Goal: Transaction & Acquisition: Obtain resource

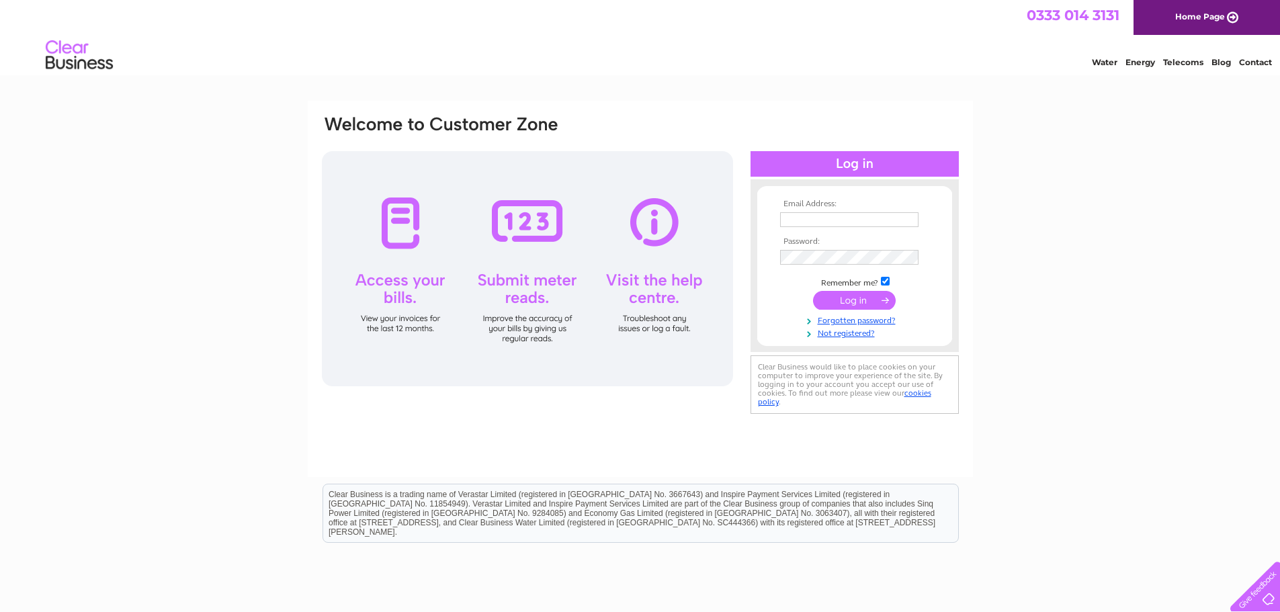
type input "bal_204@hotmail.co.uk"
click at [853, 296] on input "submit" at bounding box center [854, 300] width 83 height 19
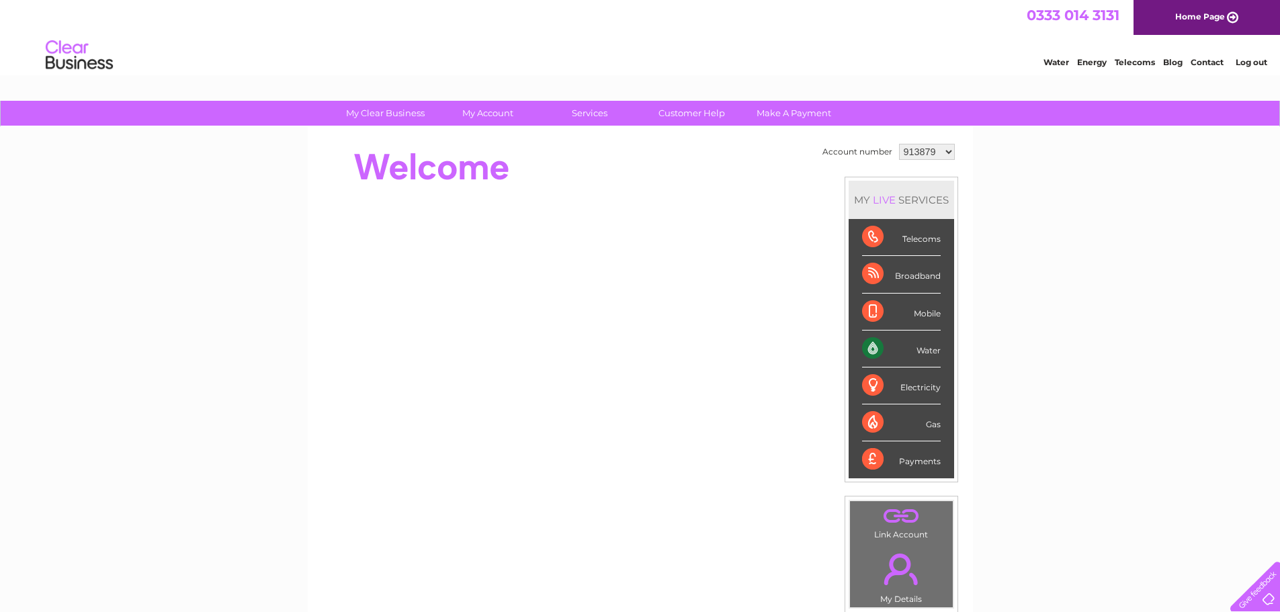
click at [946, 149] on select "913879 1105206 1111332 1111338 1123999" at bounding box center [927, 152] width 56 height 16
select select "1105206"
click at [899, 144] on select "913879 1105206 1111332 1111338 1123999" at bounding box center [927, 152] width 56 height 16
click at [497, 112] on link "My Account" at bounding box center [487, 113] width 111 height 25
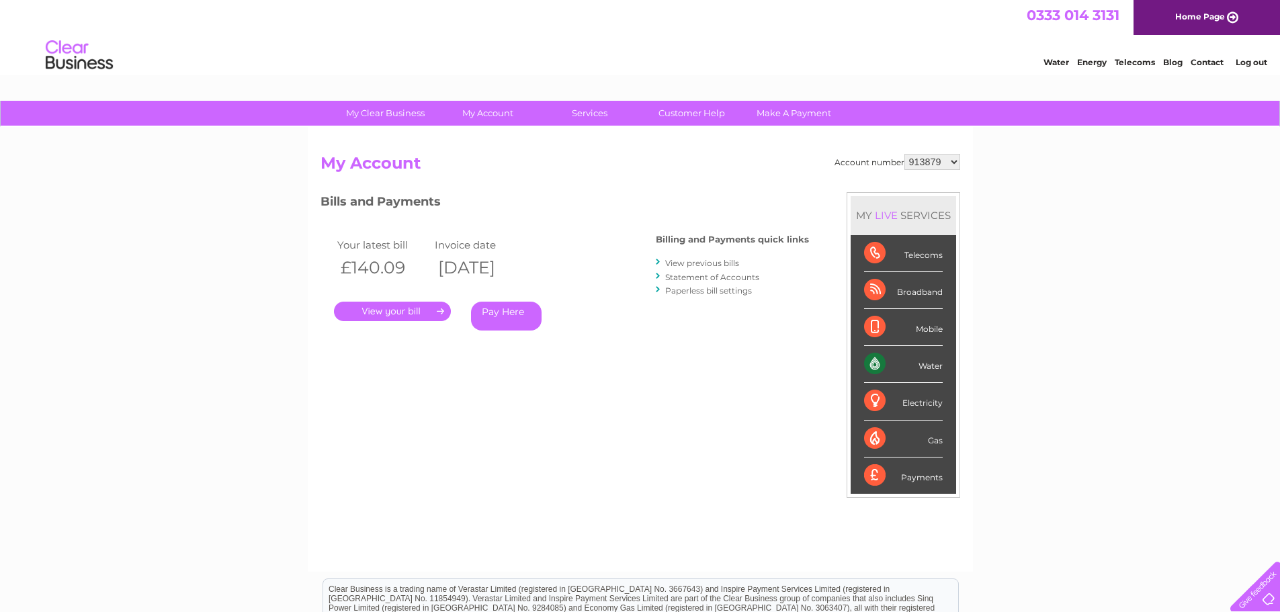
click at [954, 157] on select "913879 1105206 1111332 1111338 1123999" at bounding box center [932, 162] width 56 height 16
select select "1105206"
click at [905, 154] on select "913879 1105206 1111332 1111338 1123999" at bounding box center [932, 162] width 56 height 16
click at [720, 261] on link "View previous bills" at bounding box center [702, 263] width 74 height 10
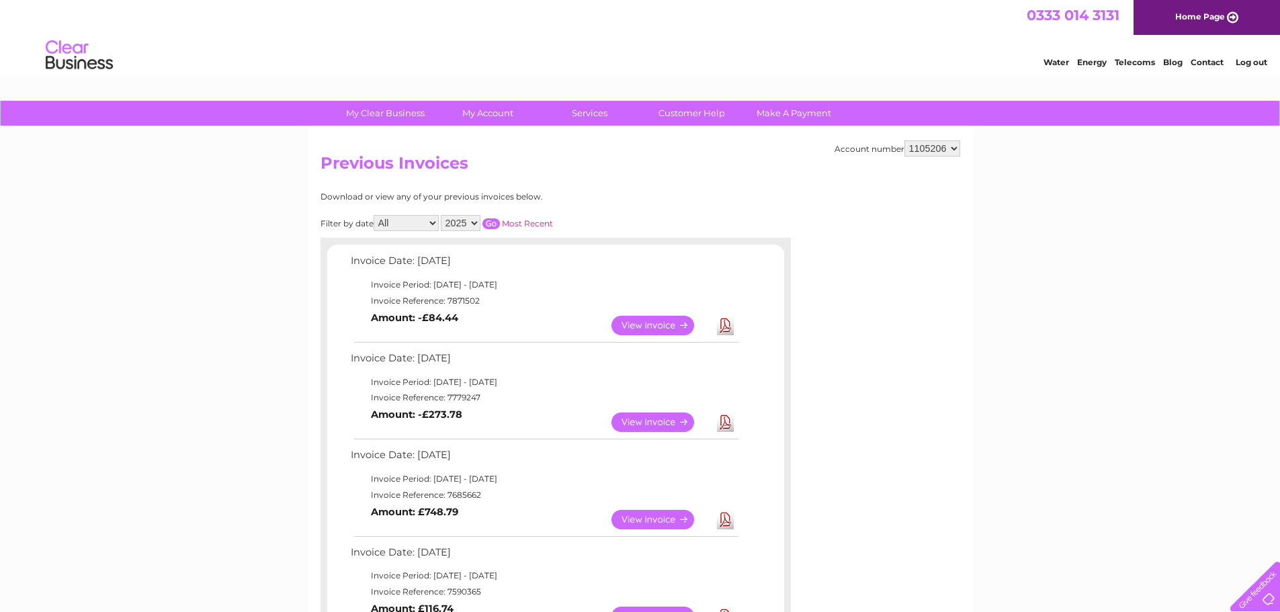
click at [661, 419] on link "View" at bounding box center [660, 422] width 99 height 19
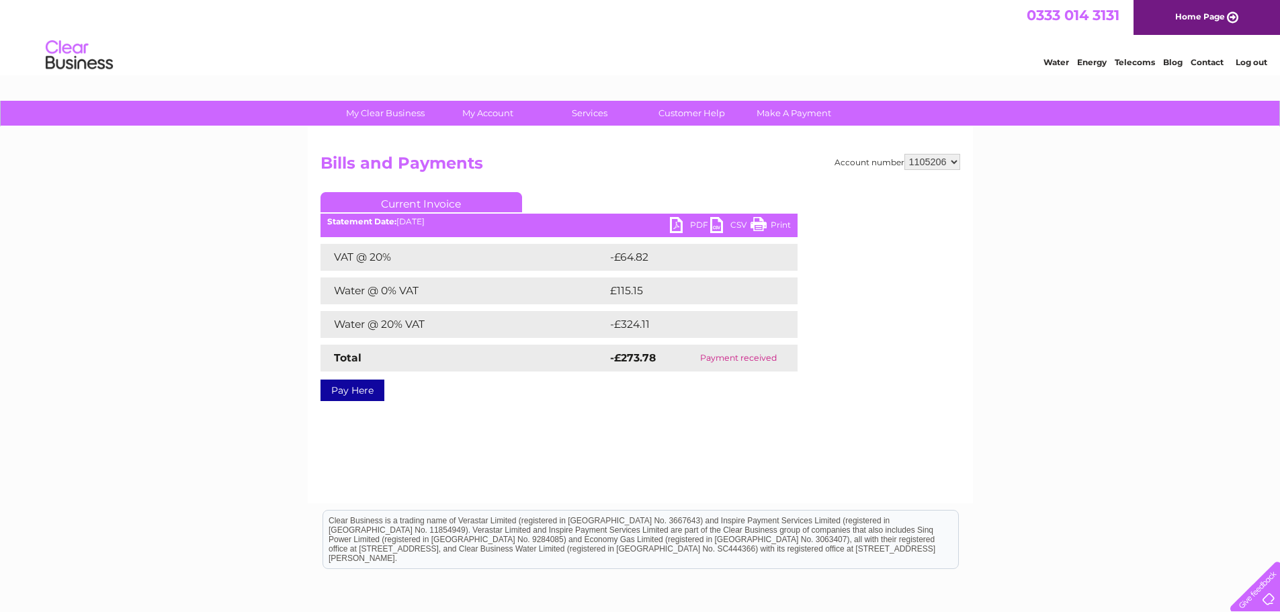
click at [679, 220] on link "PDF" at bounding box center [690, 226] width 40 height 19
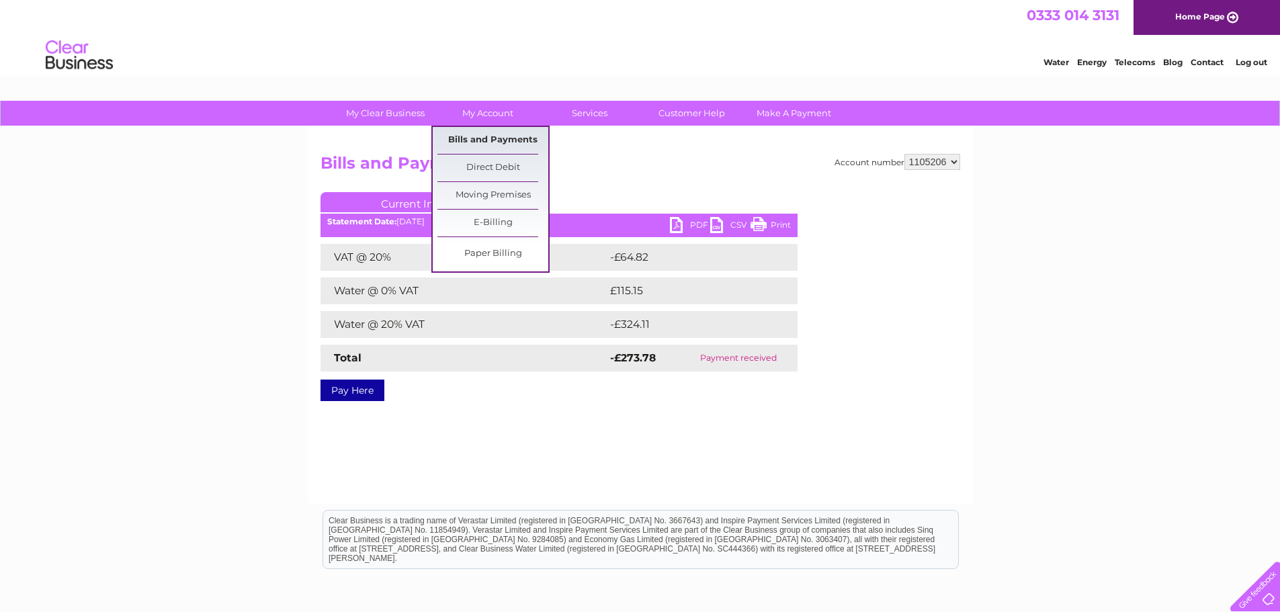
click at [496, 132] on link "Bills and Payments" at bounding box center [492, 140] width 111 height 27
click at [488, 135] on link "Bills and Payments" at bounding box center [492, 140] width 111 height 27
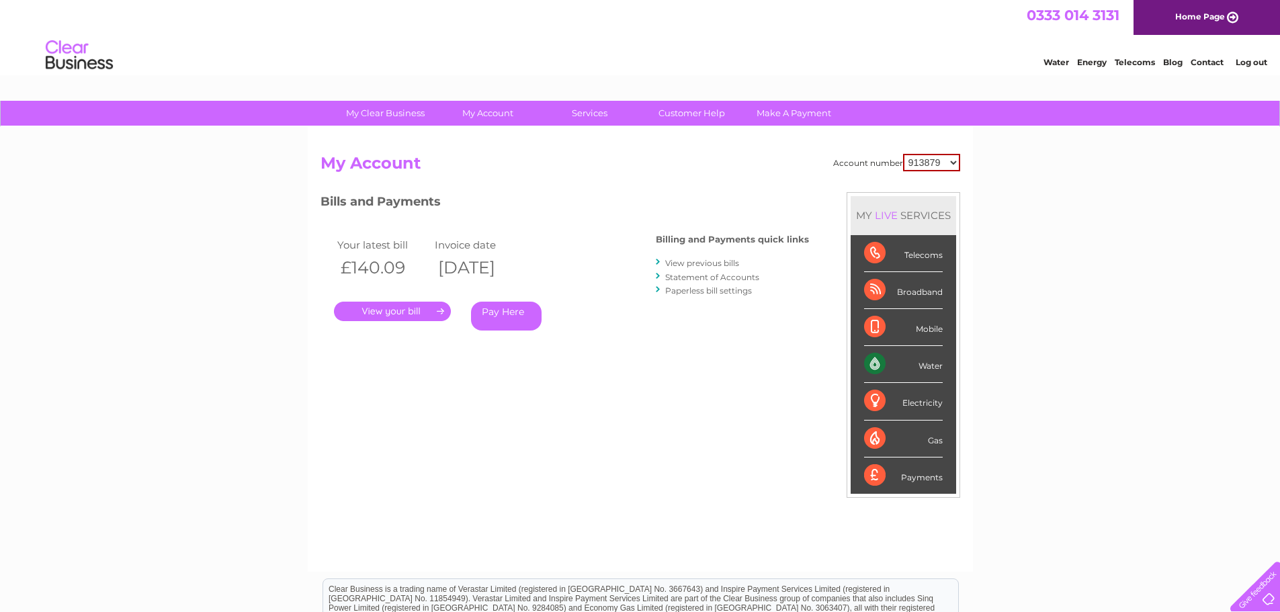
click at [951, 161] on select "913879 1105206 1111332 1111338 1123999" at bounding box center [931, 162] width 57 height 17
select select "1105206"
click at [904, 154] on select "913879 1105206 1111332 1111338 1123999" at bounding box center [931, 162] width 57 height 17
click at [703, 261] on link "View previous bills" at bounding box center [702, 263] width 74 height 10
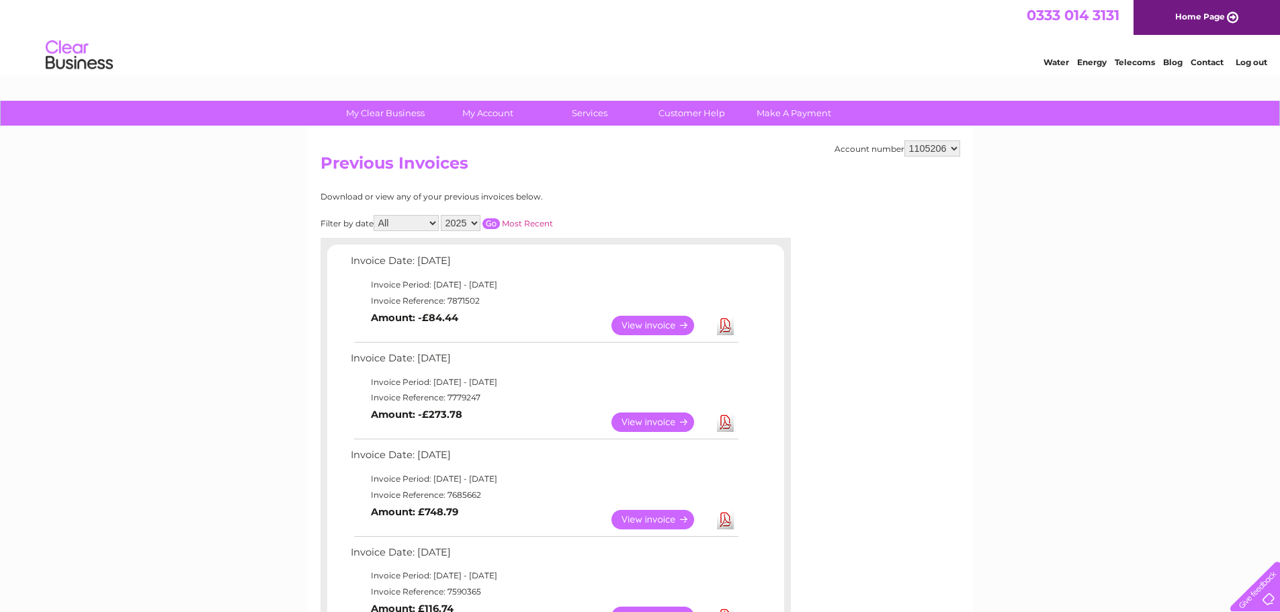
click at [654, 319] on link "View" at bounding box center [660, 325] width 99 height 19
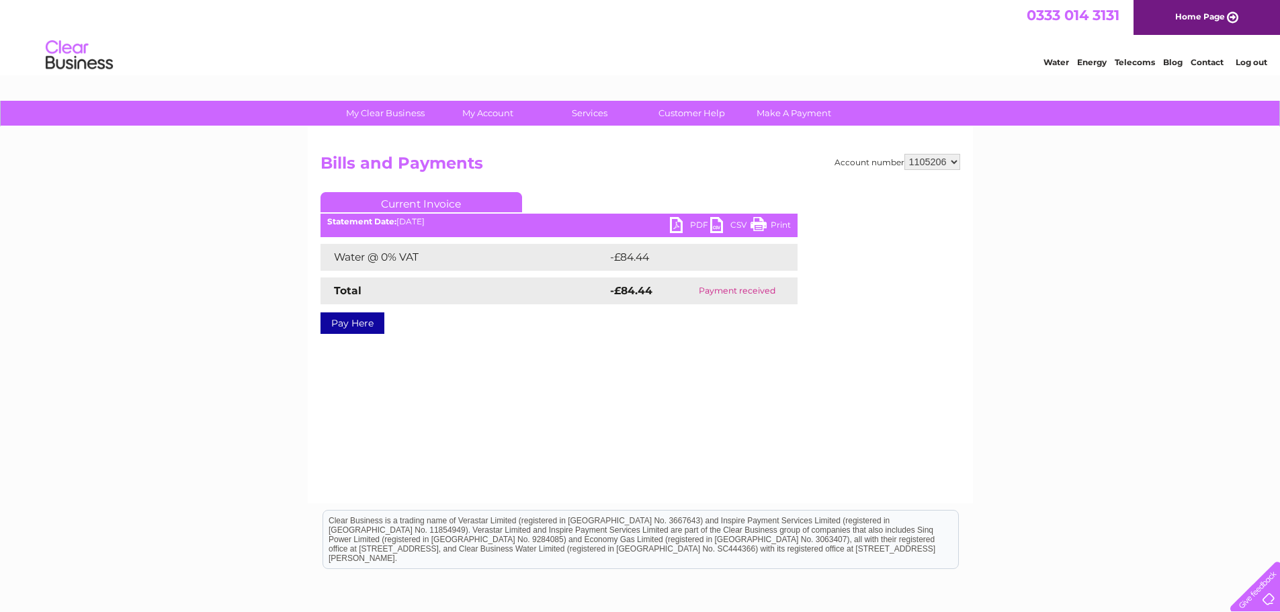
click at [677, 223] on link "PDF" at bounding box center [690, 226] width 40 height 19
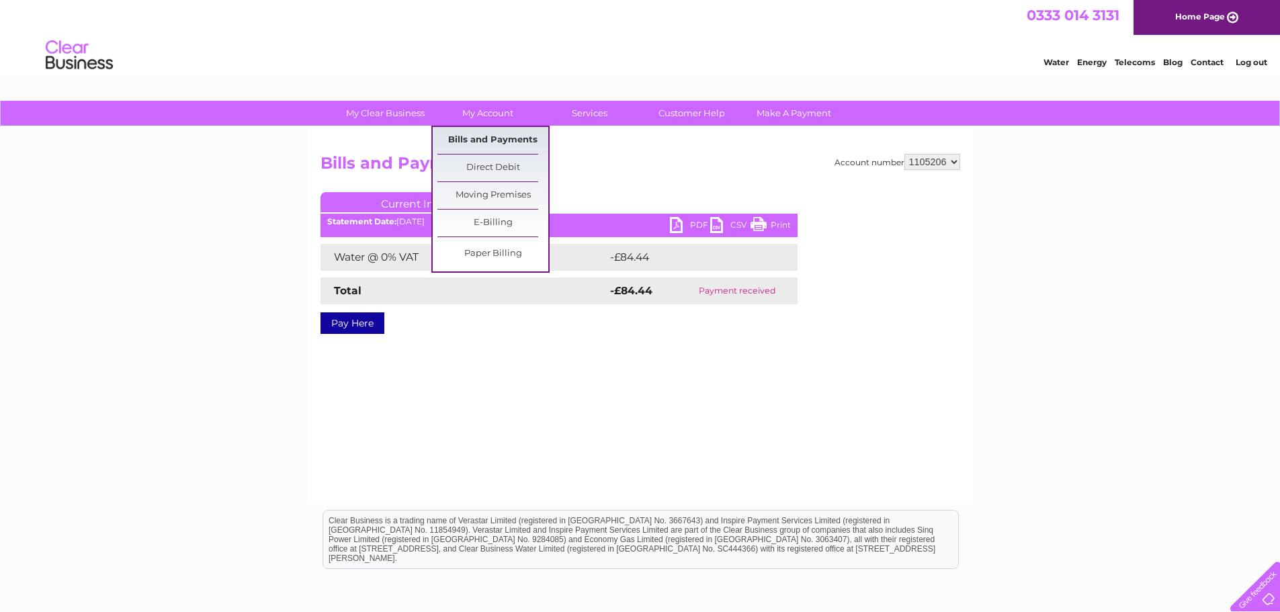
click at [487, 143] on link "Bills and Payments" at bounding box center [492, 140] width 111 height 27
click at [486, 132] on link "Bills and Payments" at bounding box center [492, 140] width 111 height 27
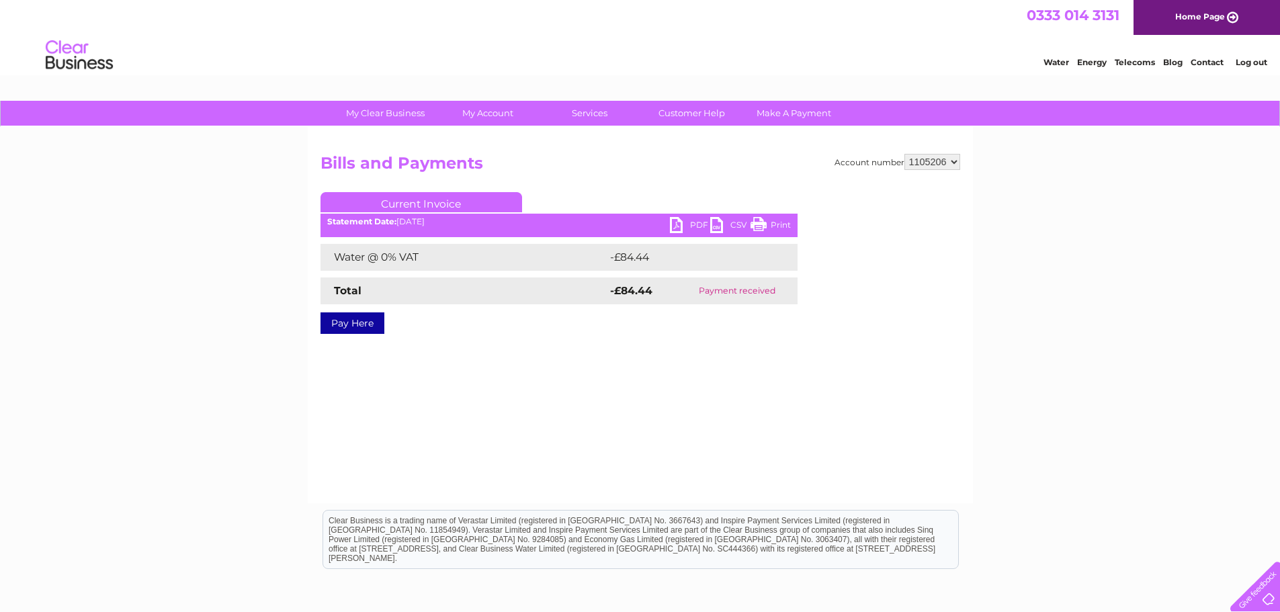
click at [675, 223] on link "PDF" at bounding box center [690, 226] width 40 height 19
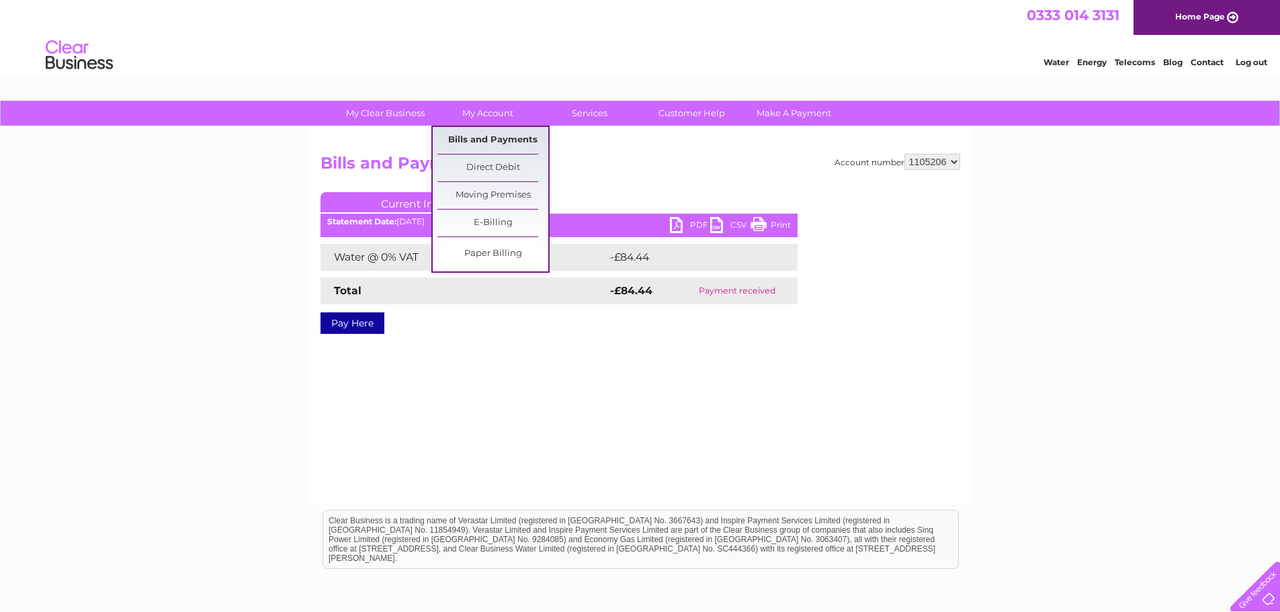
click at [484, 142] on link "Bills and Payments" at bounding box center [492, 140] width 111 height 27
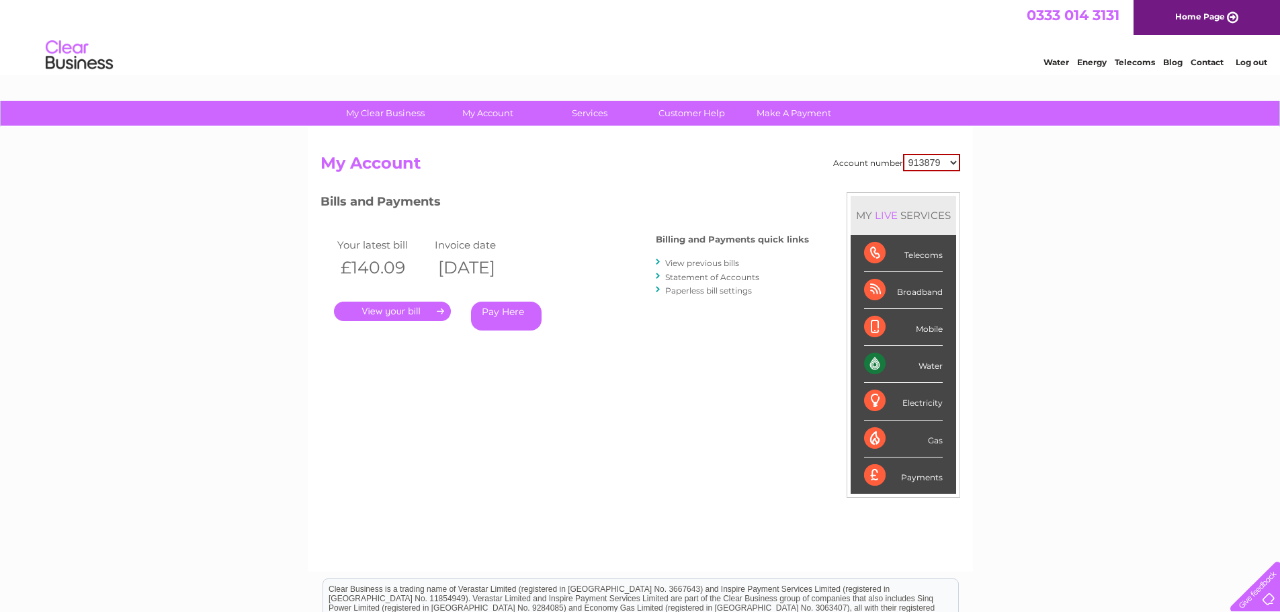
click at [949, 165] on select "913879 1105206 1111332 1111338 1123999" at bounding box center [931, 162] width 57 height 17
select select "1105206"
click at [904, 154] on select "913879 1105206 1111332 1111338 1123999" at bounding box center [931, 162] width 57 height 17
click at [695, 261] on link "View previous bills" at bounding box center [702, 263] width 74 height 10
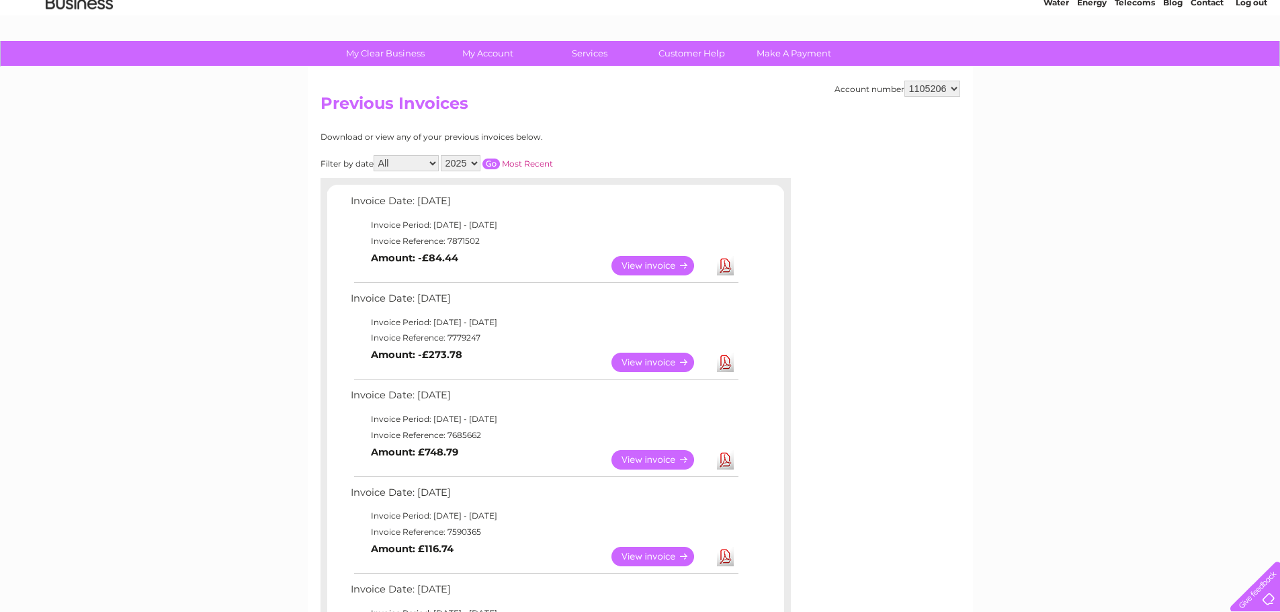
scroll to position [134, 0]
